Goal: Task Accomplishment & Management: Manage account settings

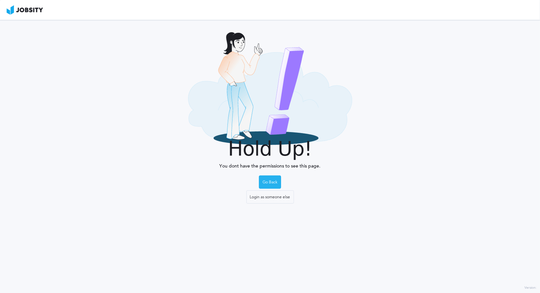
click at [275, 180] on div "Go Back" at bounding box center [270, 182] width 22 height 13
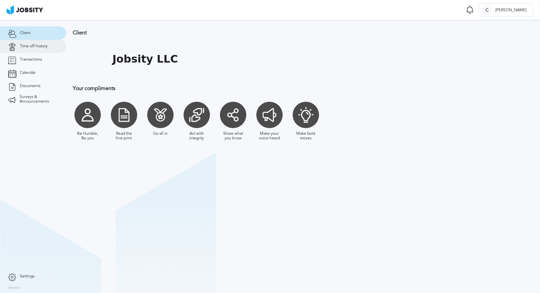
click at [26, 49] on link "Time off history" at bounding box center [33, 46] width 66 height 13
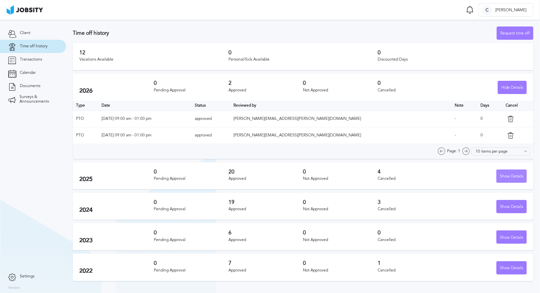
click at [514, 178] on div "Show Details" at bounding box center [512, 176] width 30 height 13
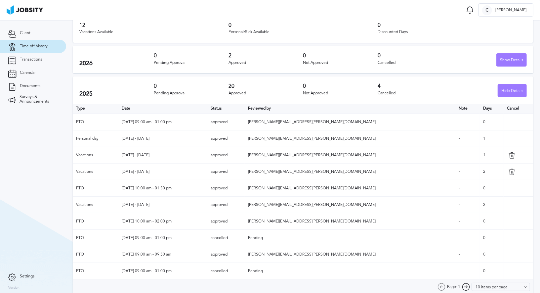
scroll to position [39, 0]
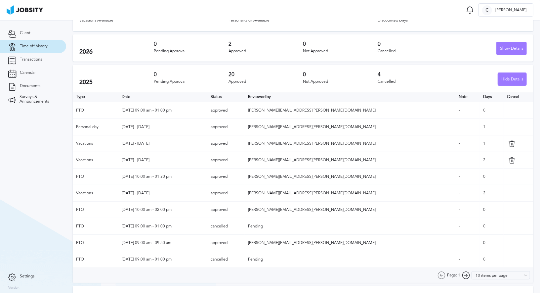
click at [509, 160] on icon at bounding box center [512, 160] width 7 height 7
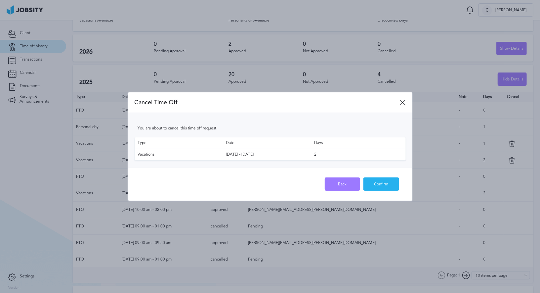
click at [389, 182] on div "Confirm" at bounding box center [381, 184] width 35 height 13
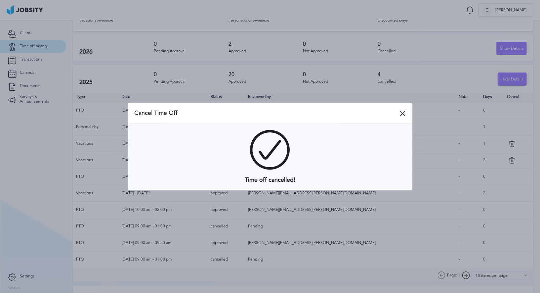
click at [402, 112] on icon at bounding box center [403, 113] width 6 height 6
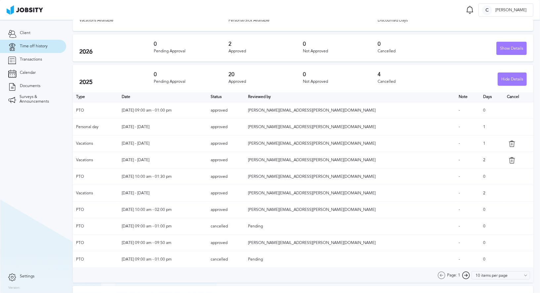
scroll to position [0, 0]
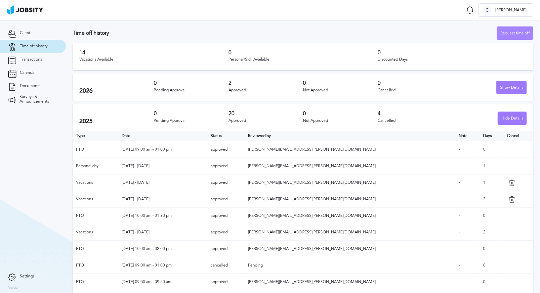
click at [512, 37] on div "Request time off" at bounding box center [515, 33] width 36 height 13
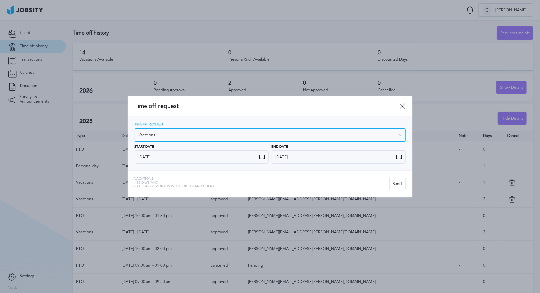
click at [198, 138] on input "Vacations" at bounding box center [270, 134] width 271 height 13
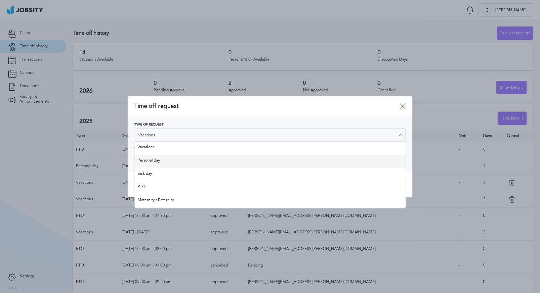
click at [202, 161] on div "Type of Request Vacations Vacations Personal day Sick day PTO Maternity / Pater…" at bounding box center [270, 143] width 271 height 41
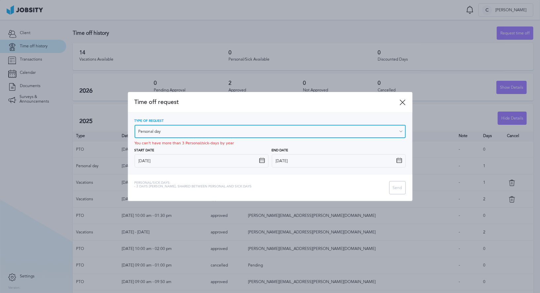
click at [186, 131] on input "Personal day" at bounding box center [270, 131] width 271 height 13
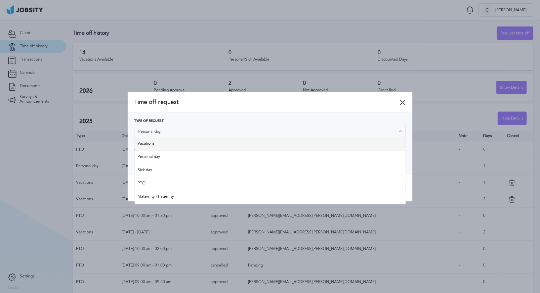
click at [189, 146] on div "Type of Request Personal day Vacations Personal day Sick day PTO Maternity / Pa…" at bounding box center [270, 143] width 271 height 48
type input "Vacations"
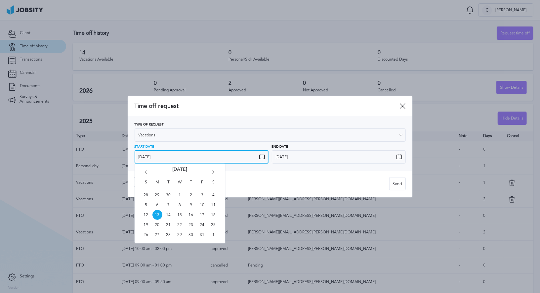
click at [191, 158] on input "[DATE]" at bounding box center [202, 156] width 134 height 13
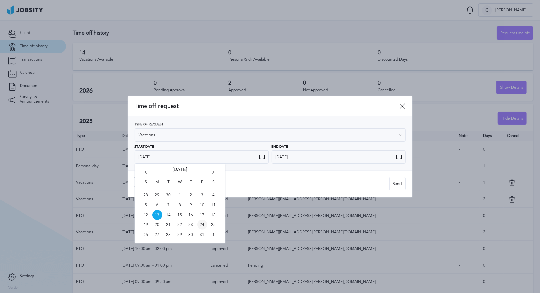
click at [204, 226] on span "24" at bounding box center [203, 225] width 10 height 10
type input "[DATE]"
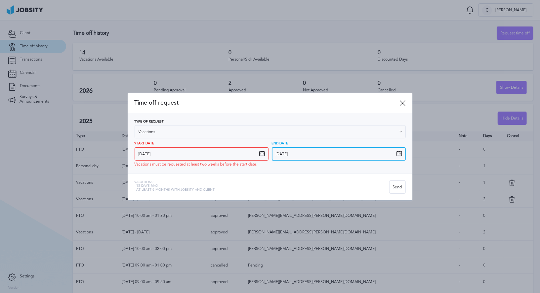
click at [318, 155] on input "[DATE]" at bounding box center [339, 153] width 134 height 13
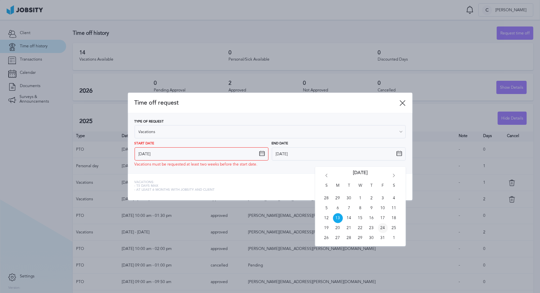
click at [383, 228] on span "24" at bounding box center [383, 228] width 10 height 10
type input "[DATE]"
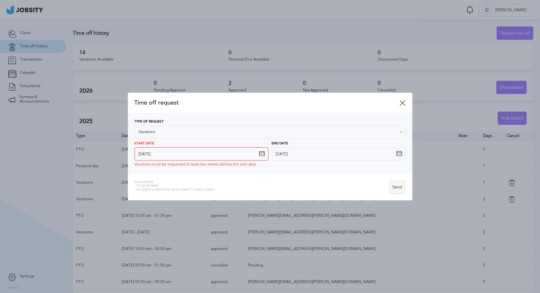
click at [399, 188] on div "Send" at bounding box center [398, 187] width 16 height 13
click at [394, 186] on div "Send" at bounding box center [398, 187] width 16 height 13
click at [405, 103] on icon at bounding box center [403, 103] width 6 height 6
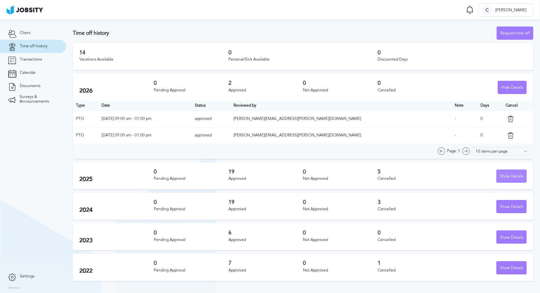
click at [504, 175] on div "Show Details" at bounding box center [512, 176] width 30 height 13
